Goal: Task Accomplishment & Management: Use online tool/utility

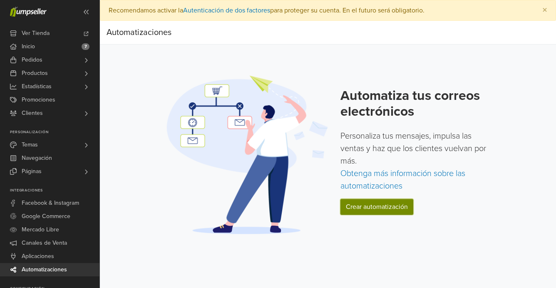
click at [375, 208] on link "Crear automatización" at bounding box center [376, 207] width 73 height 16
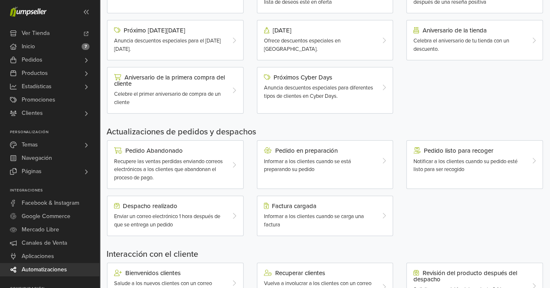
scroll to position [166, 0]
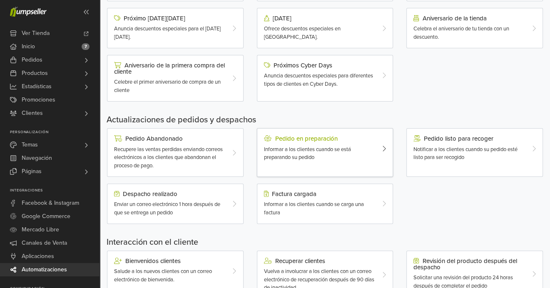
click at [364, 148] on div "Informar a los clientes cuando se está preparando su pedido" at bounding box center [319, 154] width 111 height 16
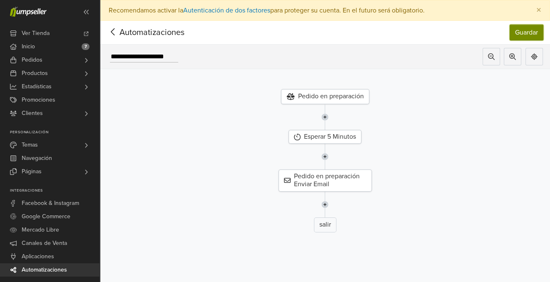
click at [534, 34] on button "Guardar" at bounding box center [526, 33] width 34 height 16
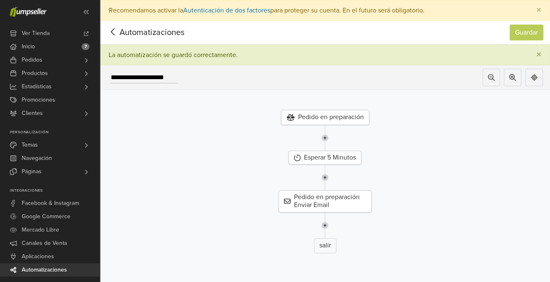
click at [171, 31] on span "Automatizaciones" at bounding box center [139, 32] width 65 height 12
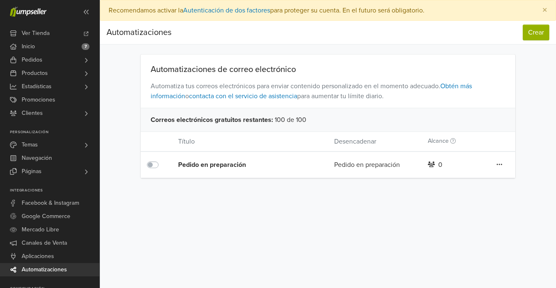
click at [237, 165] on div "Pedido en preparación" at bounding box center [240, 165] width 125 height 10
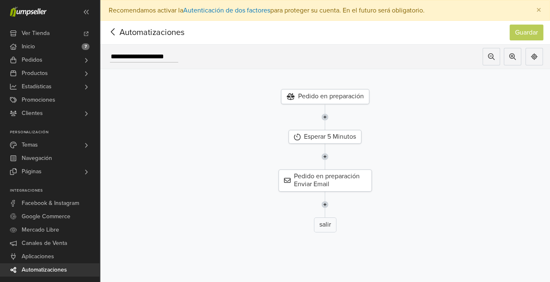
click at [340, 95] on div "Pedido en preparación" at bounding box center [325, 96] width 88 height 15
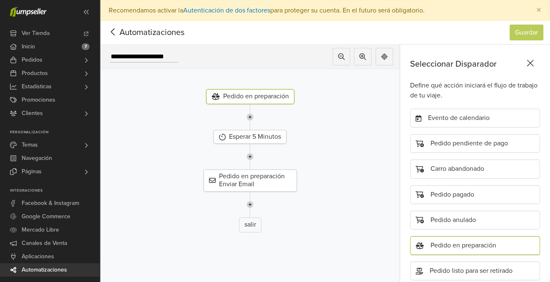
scroll to position [109, 0]
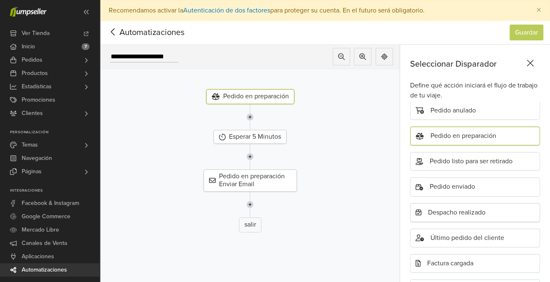
click at [439, 211] on div "Despacho realizado" at bounding box center [475, 212] width 130 height 19
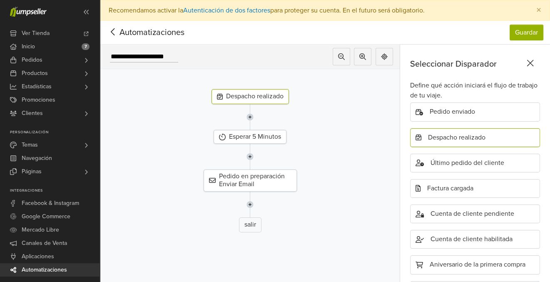
scroll to position [185, 0]
click at [268, 95] on div "Despacho realizado" at bounding box center [249, 96] width 77 height 15
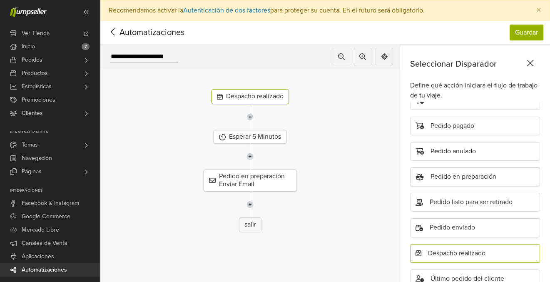
scroll to position [83, 0]
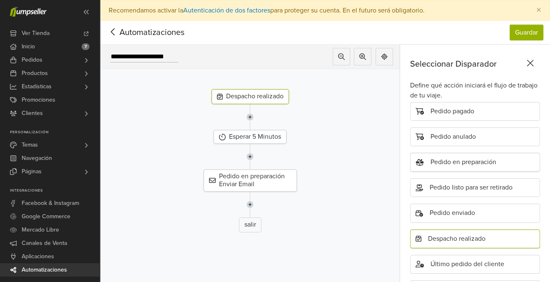
click at [468, 161] on div "Pedido en preparación" at bounding box center [475, 162] width 130 height 19
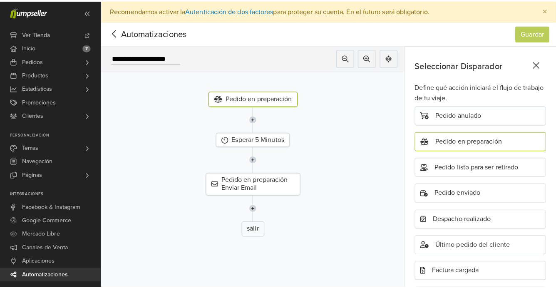
scroll to position [109, 0]
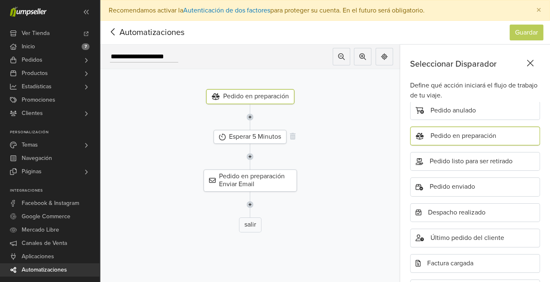
click at [278, 135] on div "Esperar 5 Minutos" at bounding box center [249, 137] width 73 height 14
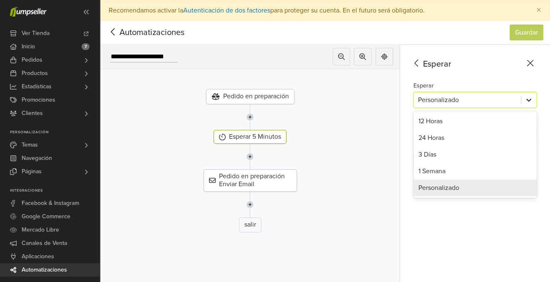
click at [536, 100] on div at bounding box center [528, 99] width 15 height 15
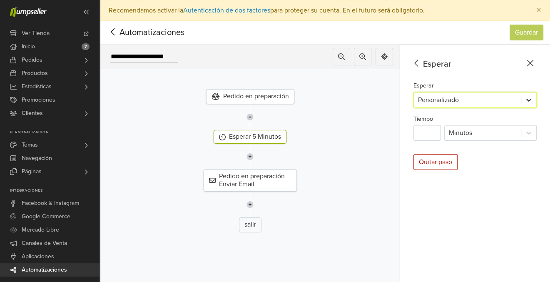
click at [536, 100] on div at bounding box center [528, 99] width 15 height 15
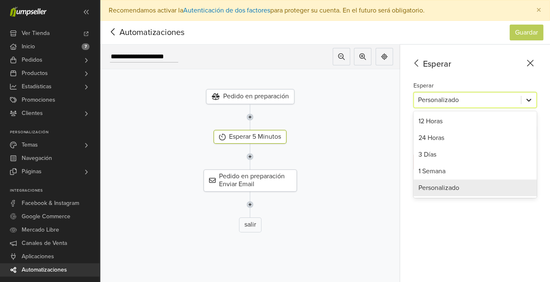
click at [533, 100] on icon at bounding box center [528, 100] width 8 height 8
click at [453, 139] on div "24 Horas" at bounding box center [474, 137] width 123 height 17
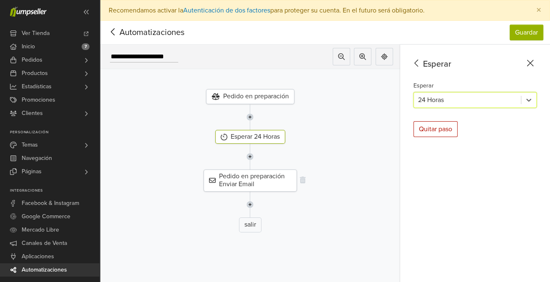
click at [293, 178] on div "Pedido en preparación Enviar Email" at bounding box center [250, 180] width 93 height 22
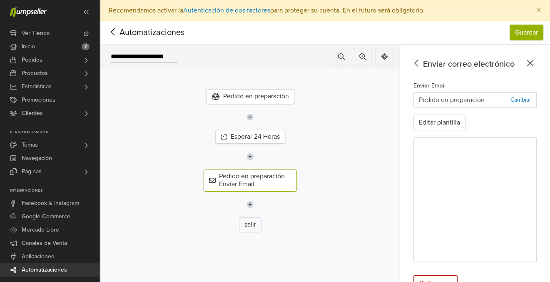
click at [531, 99] on p "Cambiar" at bounding box center [520, 99] width 21 height 9
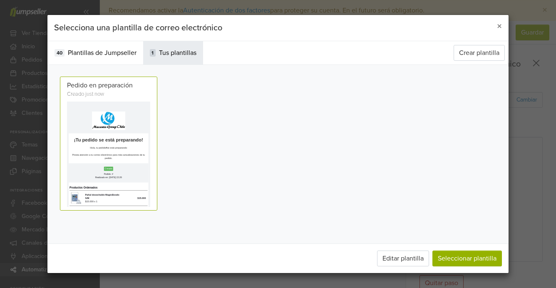
scroll to position [0, 0]
click at [500, 23] on span "×" at bounding box center [499, 26] width 5 height 12
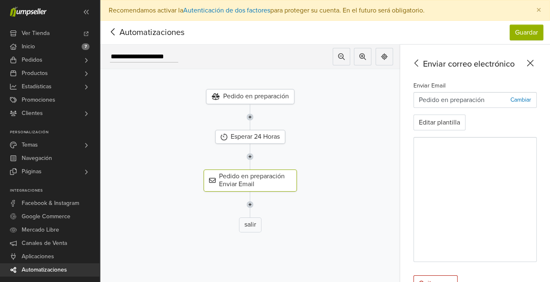
click at [536, 63] on icon at bounding box center [530, 63] width 13 height 10
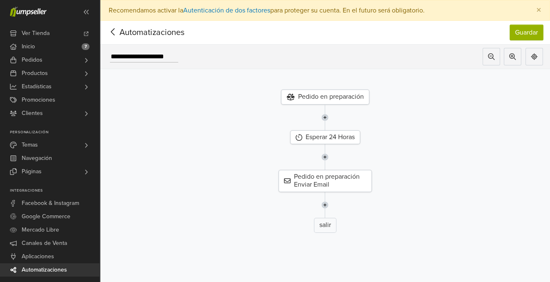
click at [331, 221] on div "salir" at bounding box center [325, 225] width 22 height 15
click at [143, 34] on span "Automatizaciones" at bounding box center [139, 32] width 65 height 12
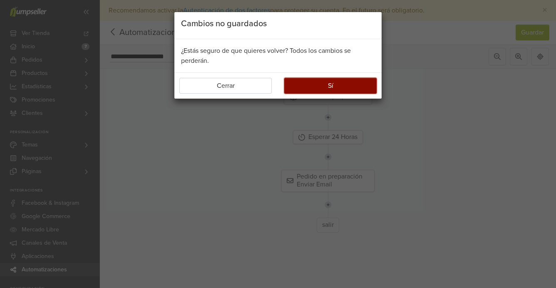
click at [328, 89] on button "Sí" at bounding box center [330, 86] width 92 height 16
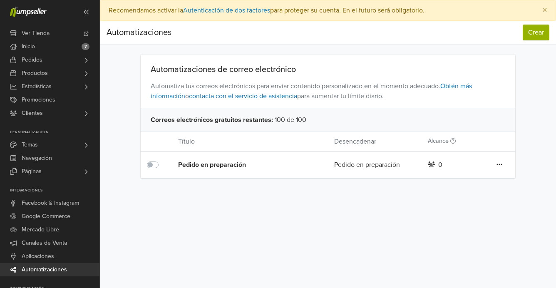
click at [233, 165] on div "Pedido en preparación" at bounding box center [240, 165] width 125 height 10
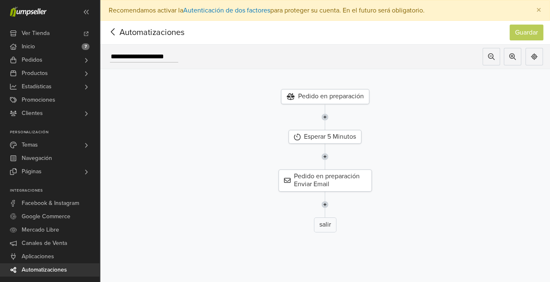
click at [125, 32] on span "Automatizaciones" at bounding box center [139, 32] width 65 height 12
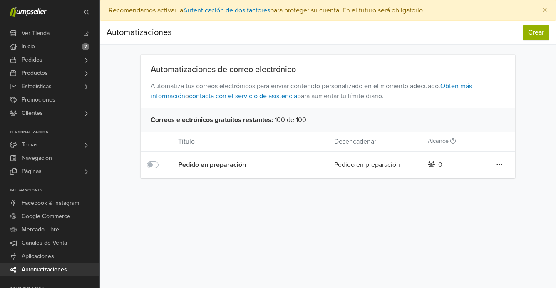
click at [135, 30] on div "Automatizaciones" at bounding box center [139, 32] width 65 height 17
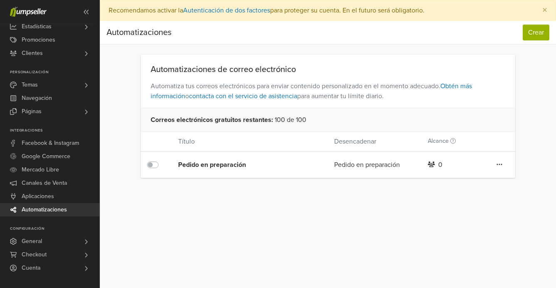
click at [54, 210] on span "Automatizaciones" at bounding box center [44, 209] width 45 height 13
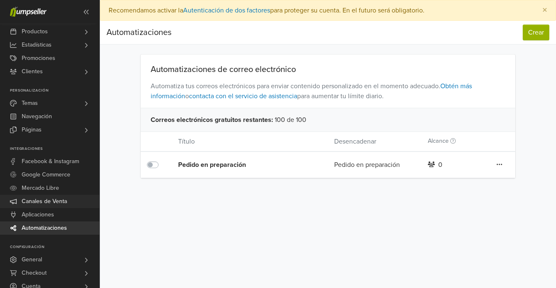
click at [50, 201] on span "Canales de Venta" at bounding box center [44, 201] width 45 height 13
